Goal: Task Accomplishment & Management: Complete application form

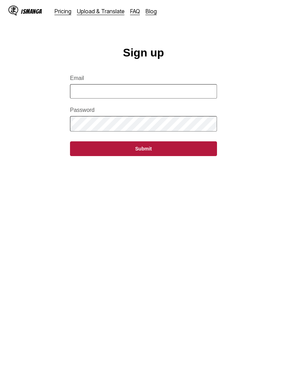
click at [147, 94] on input "Email" at bounding box center [143, 91] width 147 height 14
type input "**********"
click at [133, 156] on button "Submit" at bounding box center [143, 148] width 147 height 15
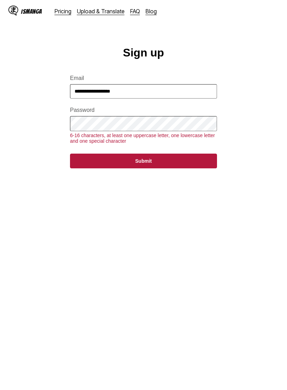
click at [185, 160] on button "Submit" at bounding box center [143, 160] width 147 height 15
click at [197, 164] on button "Submit" at bounding box center [143, 160] width 147 height 15
click at [187, 162] on button "Submit" at bounding box center [143, 160] width 147 height 15
click at [200, 165] on button "Submit" at bounding box center [143, 160] width 147 height 15
click at [146, 165] on button "Submit" at bounding box center [143, 160] width 147 height 15
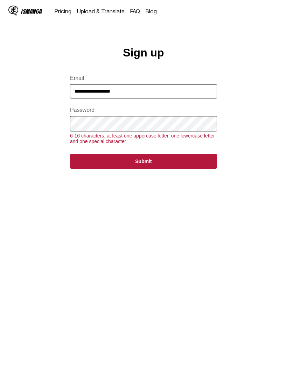
click at [157, 164] on button "Submit" at bounding box center [143, 161] width 147 height 15
click at [158, 164] on button "Submit" at bounding box center [143, 161] width 147 height 15
click at [157, 164] on button "Submit" at bounding box center [143, 161] width 147 height 15
click at [154, 140] on div "6-16 characters, at least one uppercase letter, one lowercase letter and one sp…" at bounding box center [143, 137] width 147 height 11
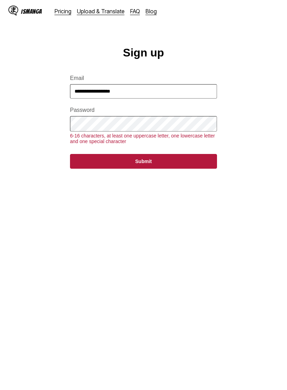
click at [159, 282] on main "**********" at bounding box center [143, 221] width 287 height 351
click at [171, 201] on main "**********" at bounding box center [143, 221] width 287 height 351
click at [161, 165] on button "Submit" at bounding box center [143, 160] width 147 height 15
click at [160, 167] on button "Submit" at bounding box center [143, 161] width 147 height 15
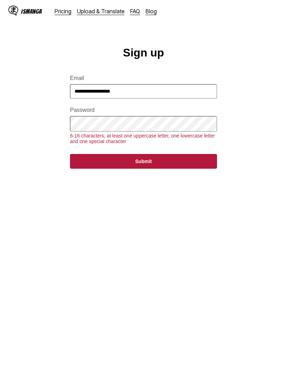
click at [161, 167] on button "Submit" at bounding box center [143, 161] width 147 height 15
